Goal: Find specific page/section

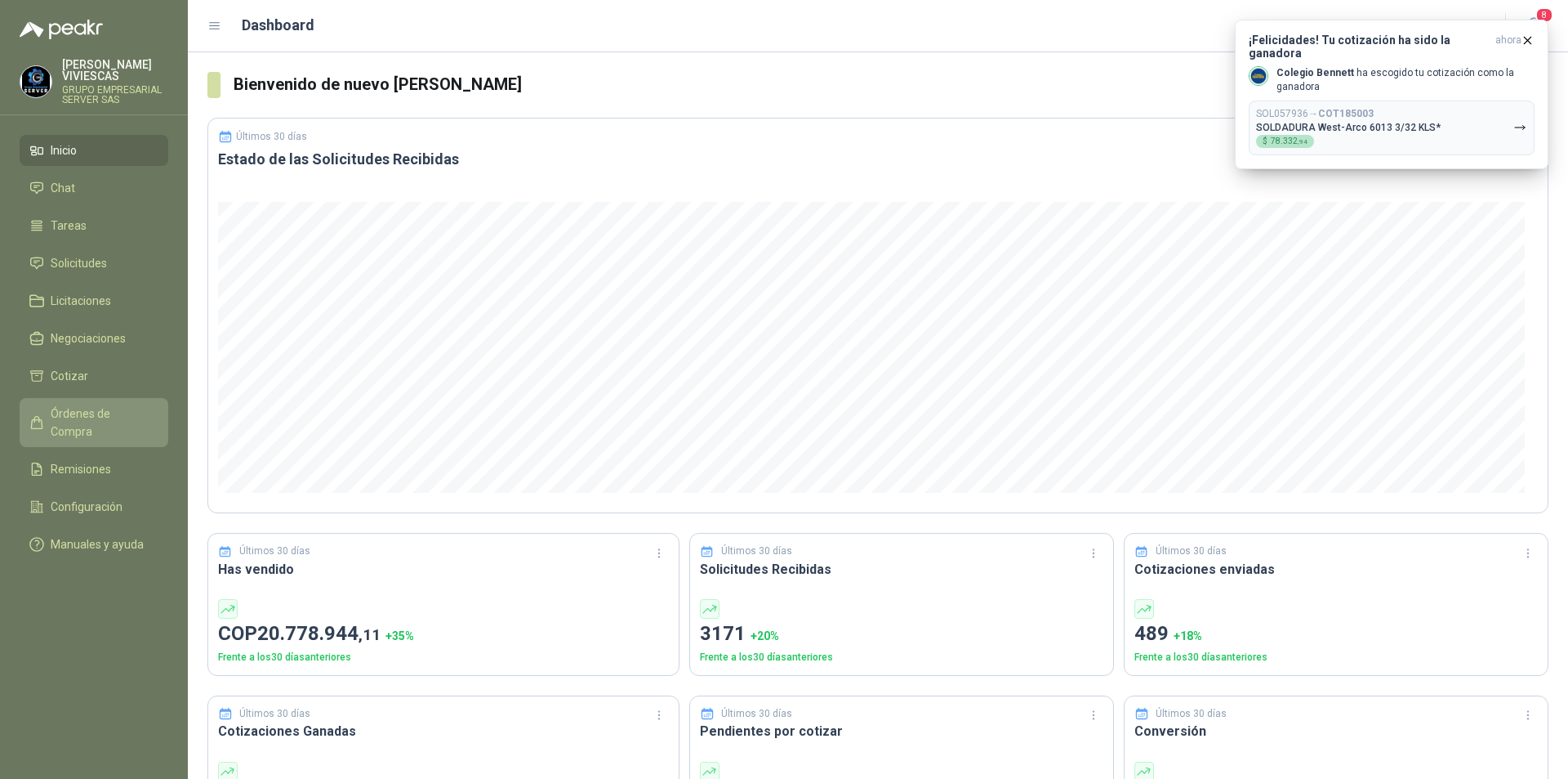
click at [122, 403] on link "Órdenes de Compra" at bounding box center [94, 422] width 148 height 49
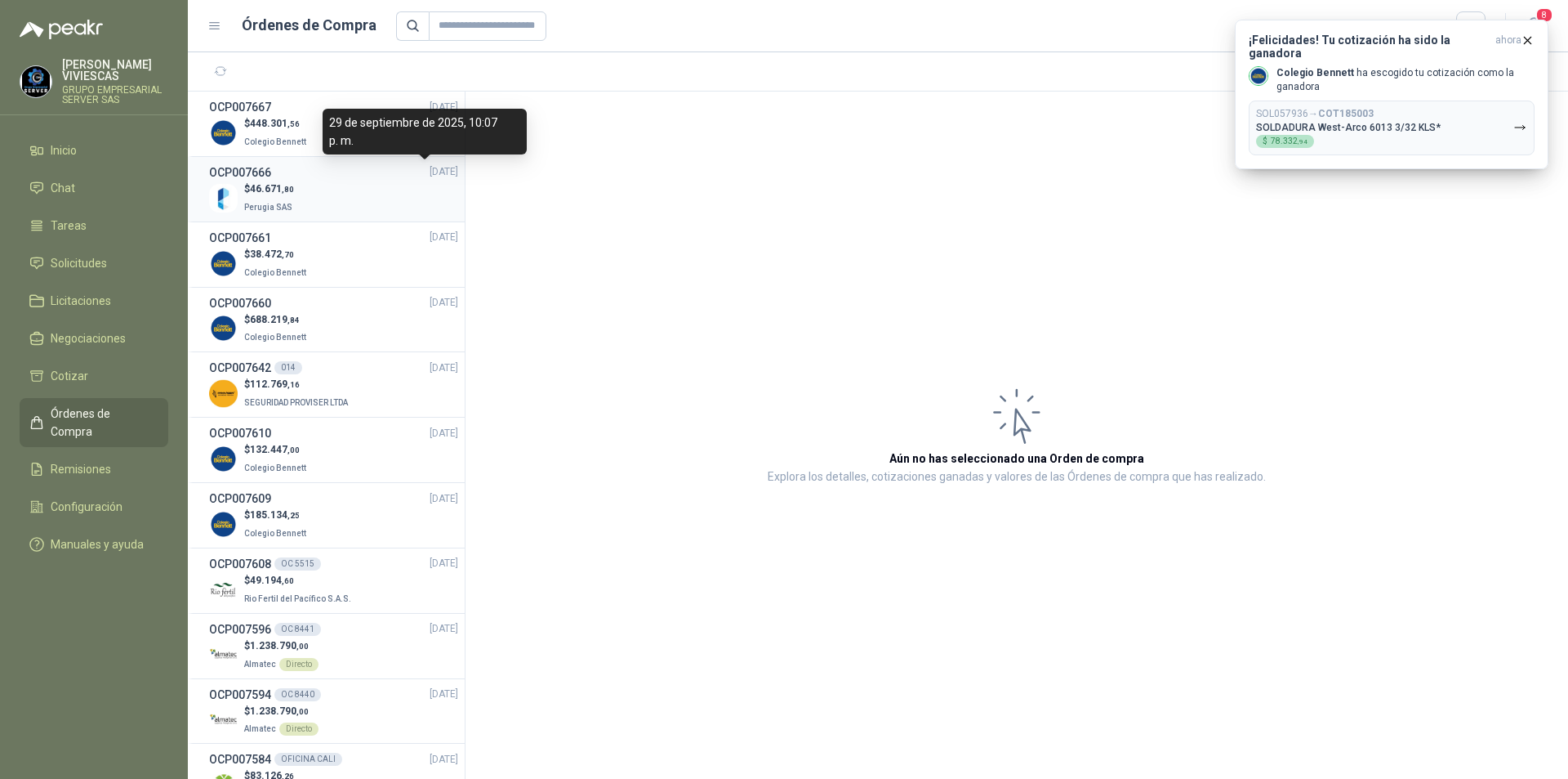
click at [430, 178] on span "[DATE]" at bounding box center [444, 172] width 29 height 16
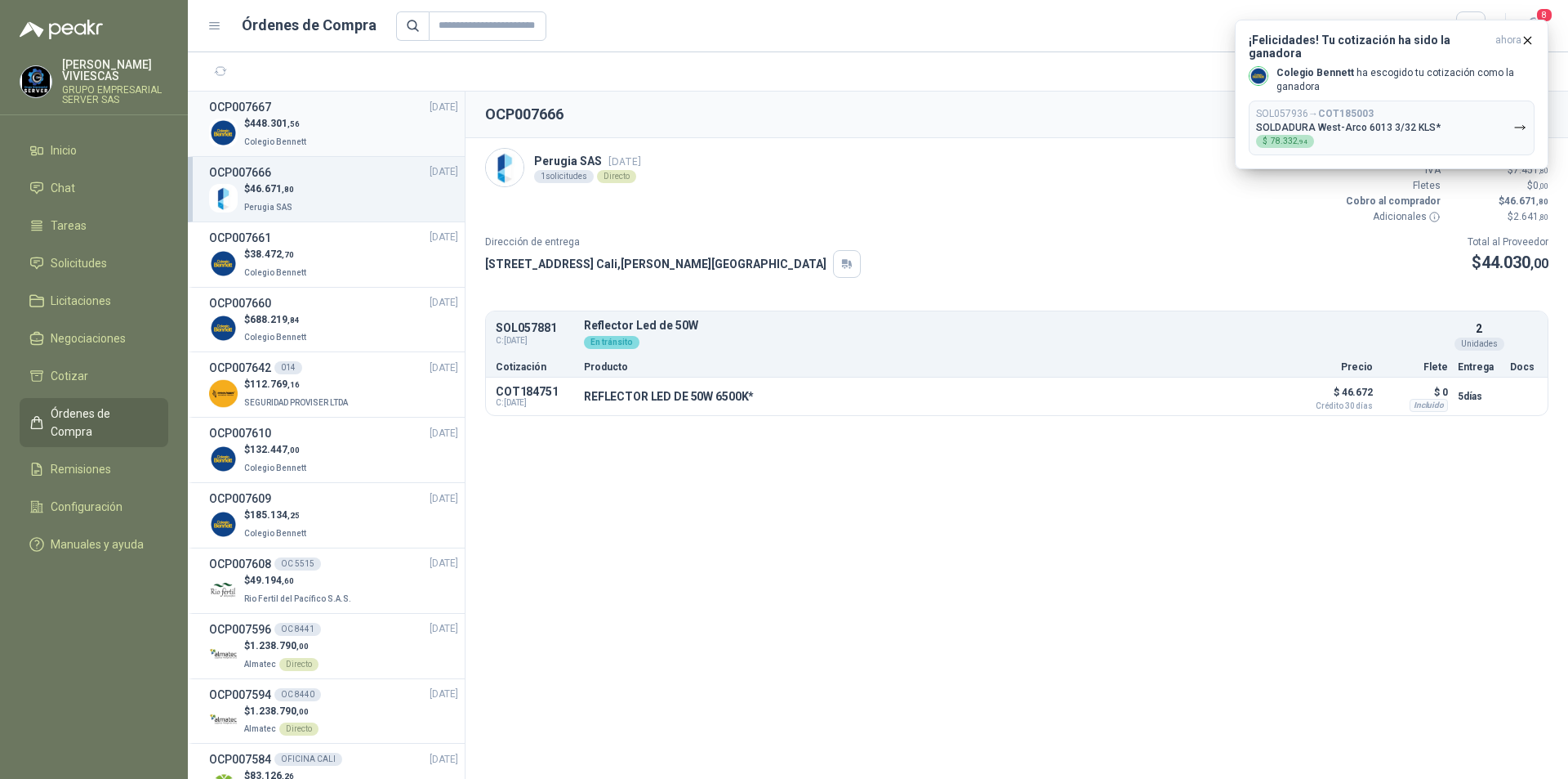
click at [324, 117] on div "$ 448.301 ,56 Colegio [PERSON_NAME]" at bounding box center [334, 132] width 249 height 34
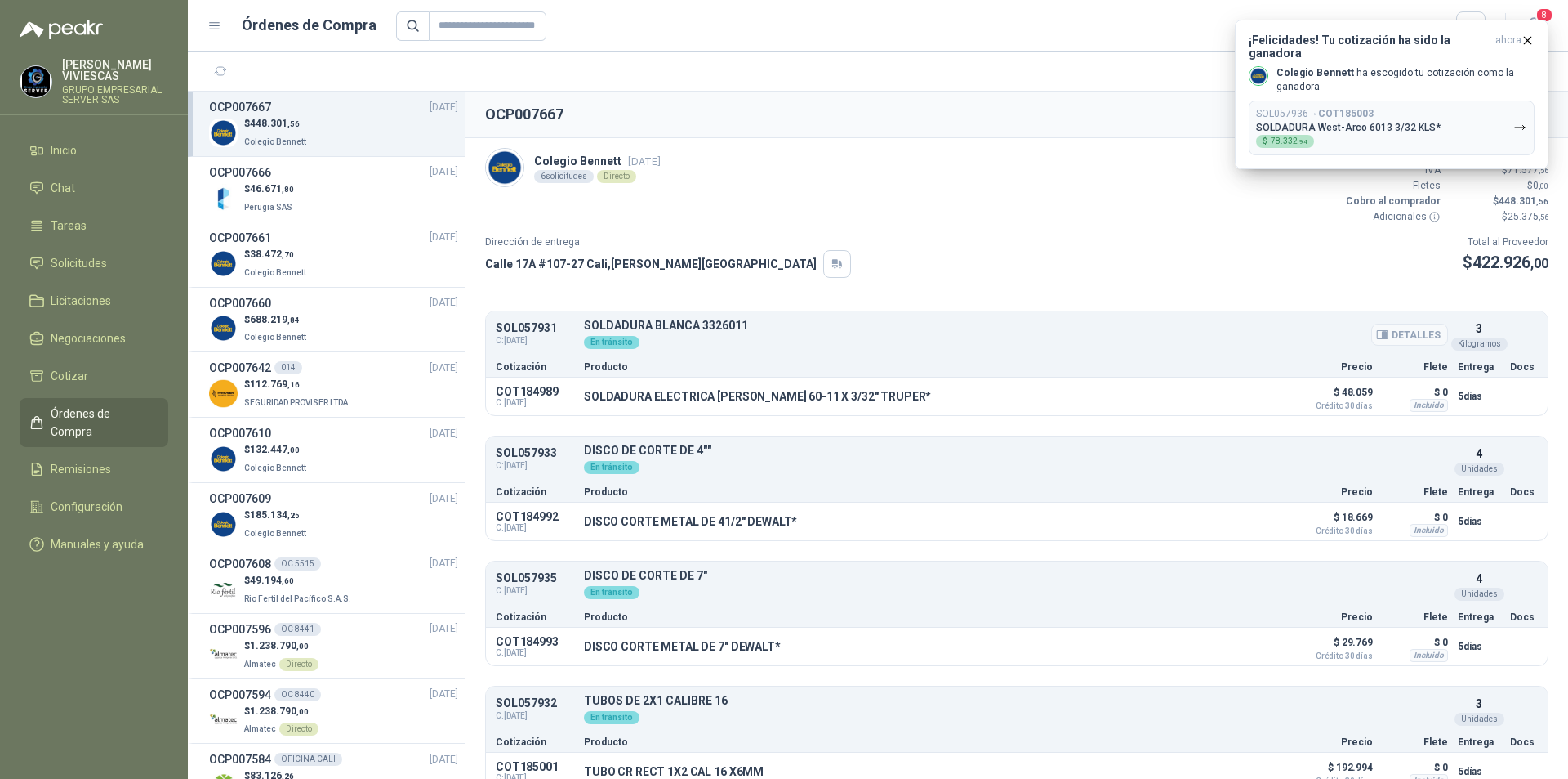
scroll to position [271, 0]
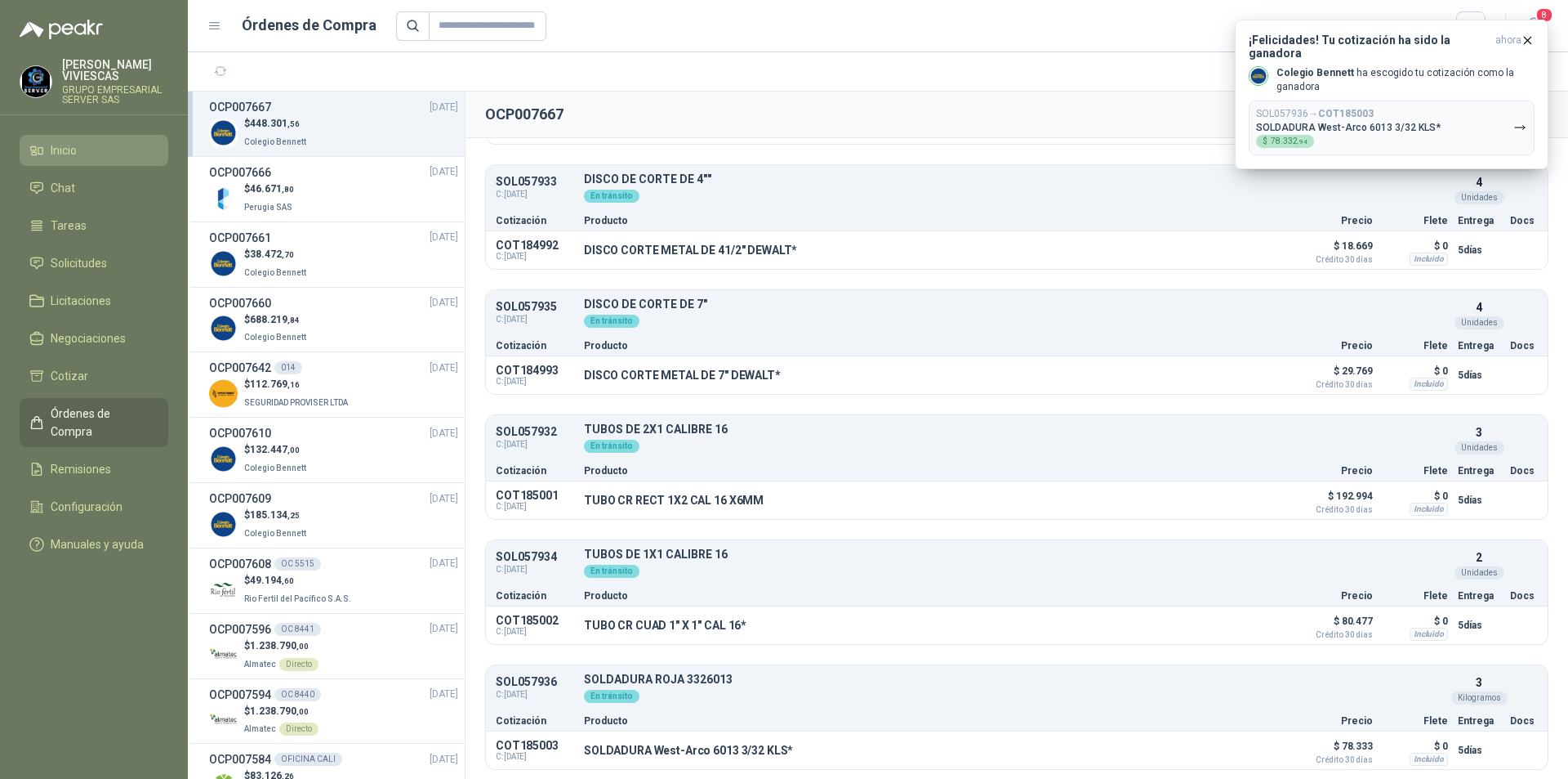
click at [94, 137] on link "Inicio" at bounding box center [94, 149] width 148 height 31
